Goal: Navigation & Orientation: Find specific page/section

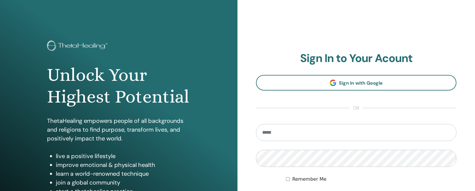
click at [264, 133] on input "email" at bounding box center [356, 132] width 200 height 17
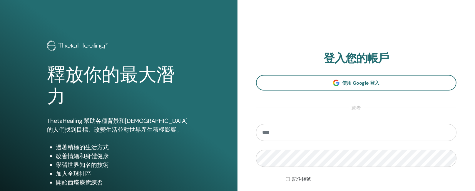
type input "**********"
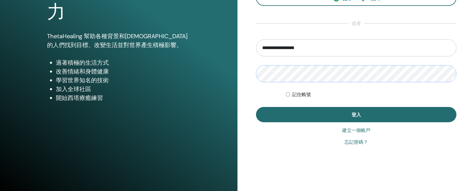
scroll to position [91, 0]
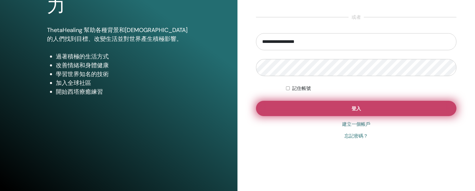
click at [294, 109] on button "登入" at bounding box center [356, 108] width 200 height 15
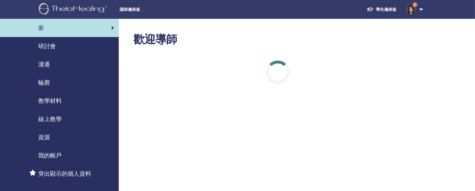
click at [385, 8] on font "學生儀表板" at bounding box center [386, 9] width 21 height 5
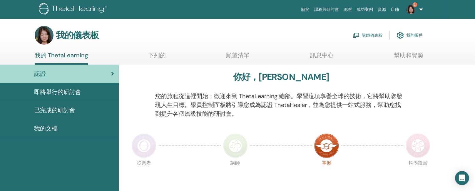
click at [424, 140] on img at bounding box center [417, 145] width 25 height 25
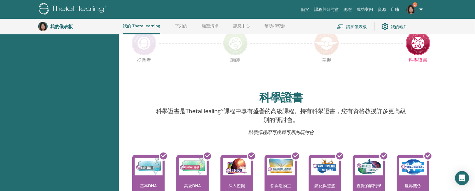
scroll to position [122, 0]
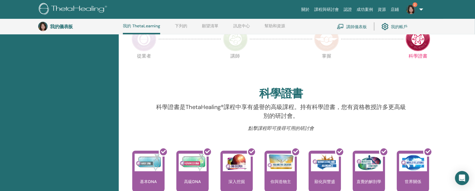
click at [326, 48] on img at bounding box center [326, 39] width 25 height 25
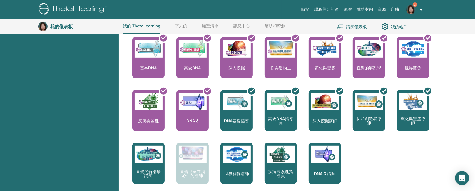
scroll to position [235, 0]
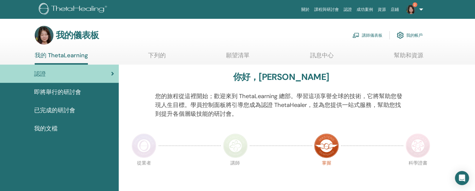
click at [420, 149] on img at bounding box center [417, 145] width 25 height 25
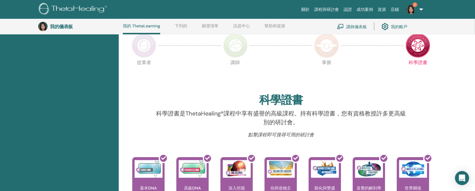
scroll to position [115, 0]
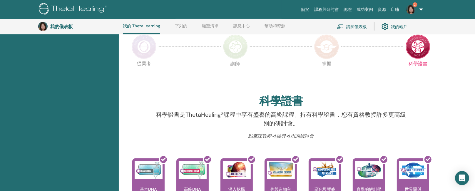
click at [328, 39] on img at bounding box center [326, 46] width 25 height 25
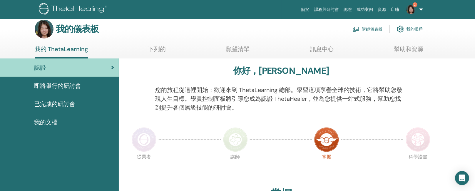
scroll to position [5, 0]
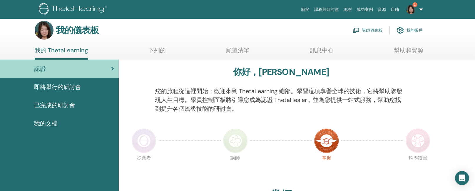
click at [76, 85] on font "即將舉行的研討會" at bounding box center [57, 87] width 47 height 8
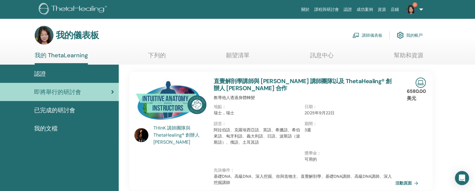
click at [418, 35] on font "我的帳戶" at bounding box center [414, 35] width 16 height 5
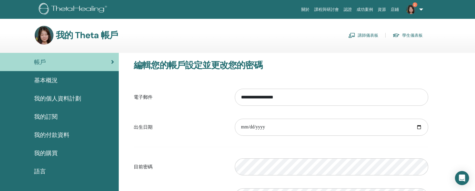
click at [51, 150] on font "我的購買" at bounding box center [45, 153] width 23 height 8
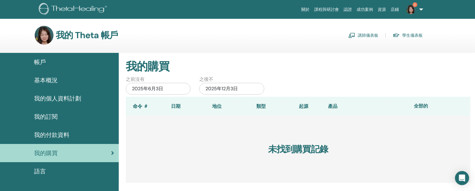
click at [413, 36] on font "學生儀表板" at bounding box center [412, 35] width 21 height 5
